Goal: Information Seeking & Learning: Compare options

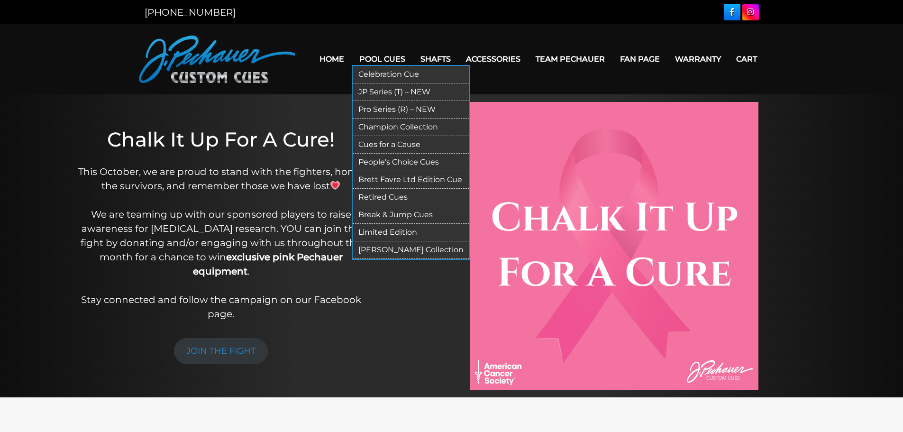
click at [405, 179] on link "Brett Favre Ltd Edition Cue" at bounding box center [411, 180] width 117 height 18
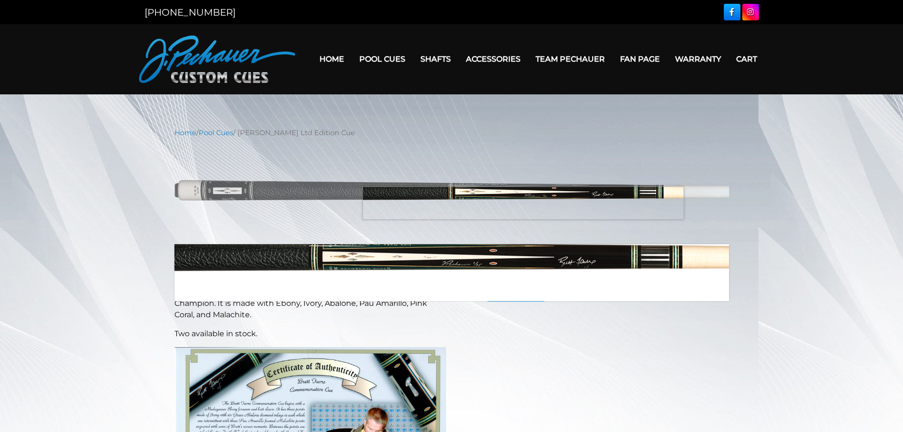
click at [522, 203] on img at bounding box center [451, 191] width 555 height 92
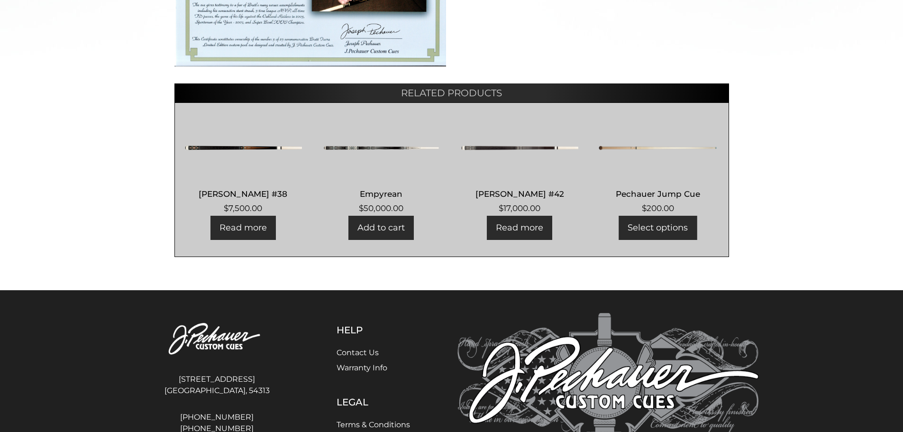
scroll to position [491, 0]
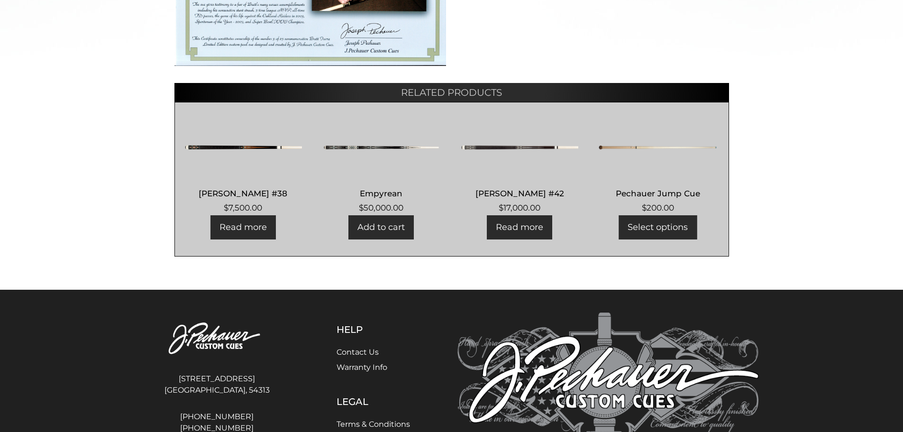
click at [381, 191] on h2 "Empyrean" at bounding box center [381, 193] width 118 height 18
click at [370, 140] on img at bounding box center [381, 147] width 118 height 57
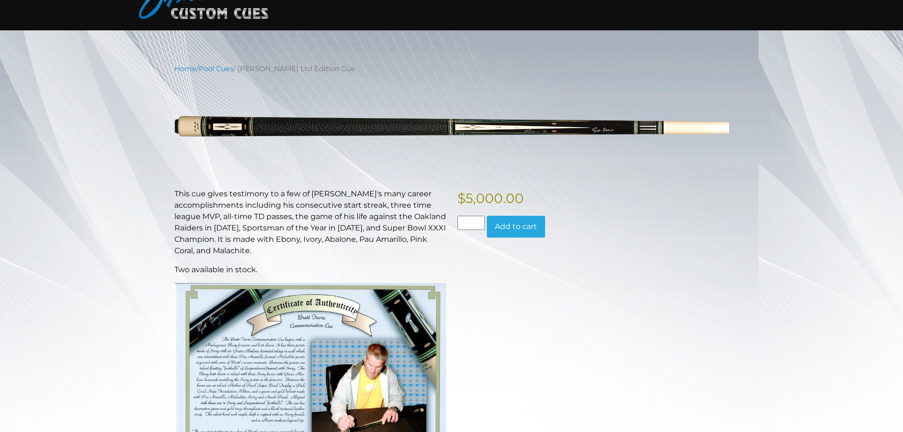
scroll to position [0, 0]
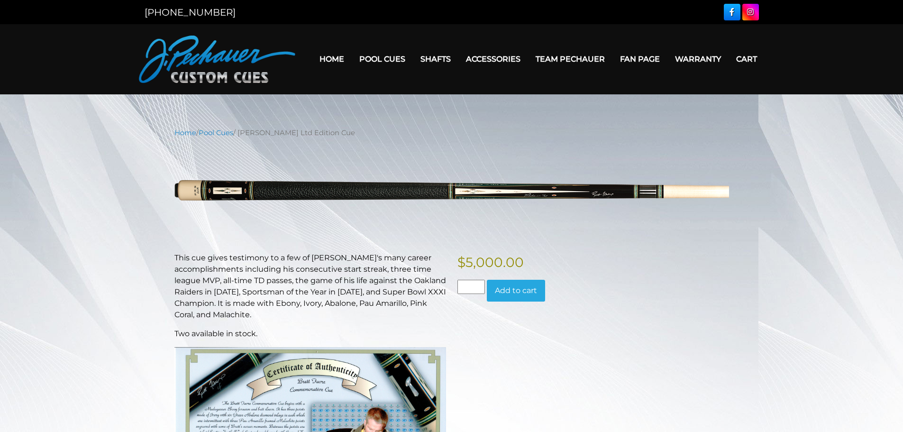
click at [335, 57] on link "Home" at bounding box center [332, 59] width 40 height 24
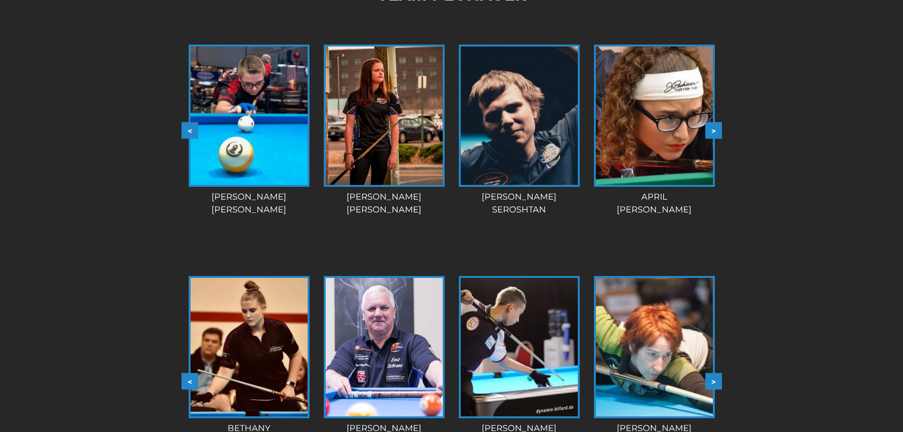
scroll to position [851, 0]
